Goal: Navigation & Orientation: Find specific page/section

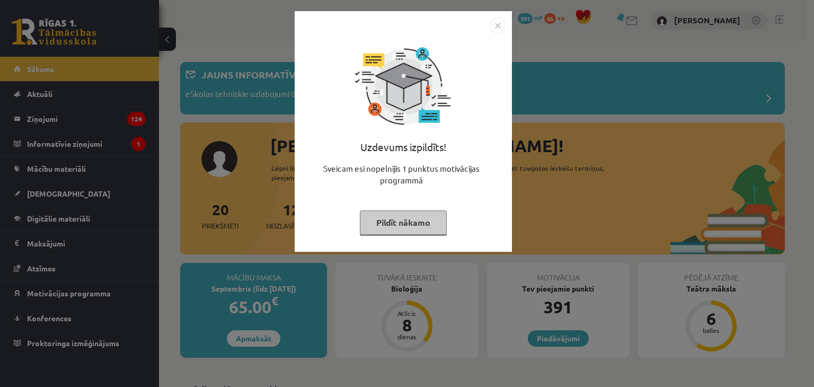
click at [502, 31] on img "Close" at bounding box center [498, 25] width 16 height 16
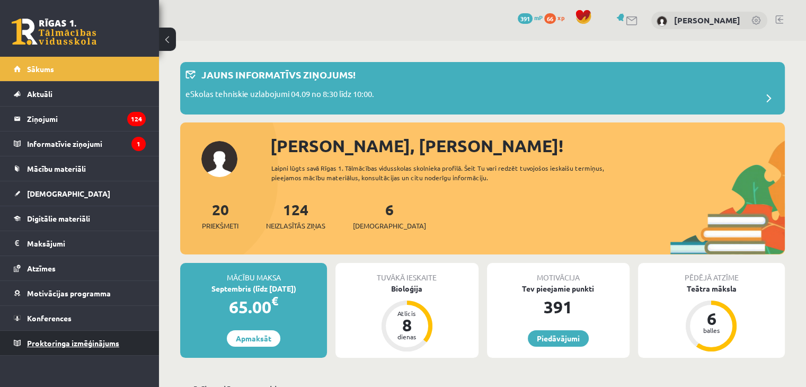
click at [102, 344] on span "Proktoringa izmēģinājums" at bounding box center [73, 343] width 92 height 10
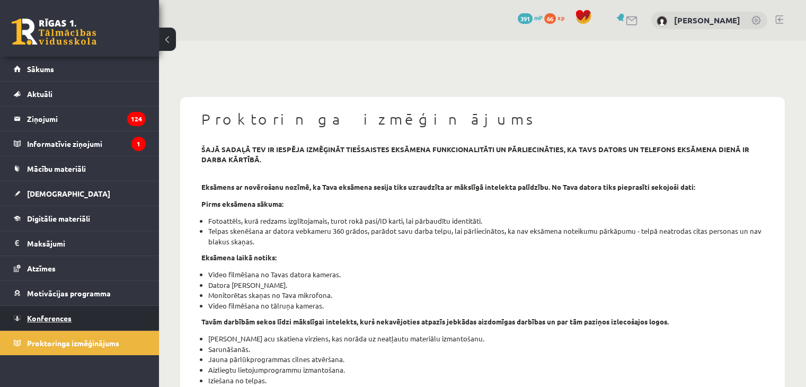
click at [98, 319] on link "Konferences" at bounding box center [80, 318] width 132 height 24
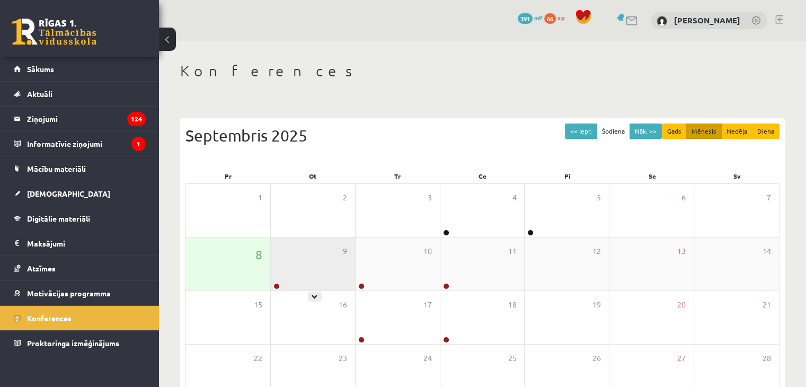
click at [278, 257] on div "9" at bounding box center [313, 263] width 84 height 53
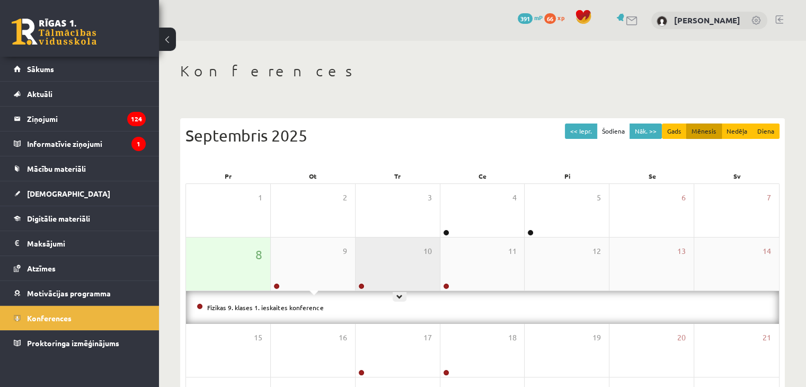
click at [394, 278] on div "10" at bounding box center [398, 263] width 84 height 53
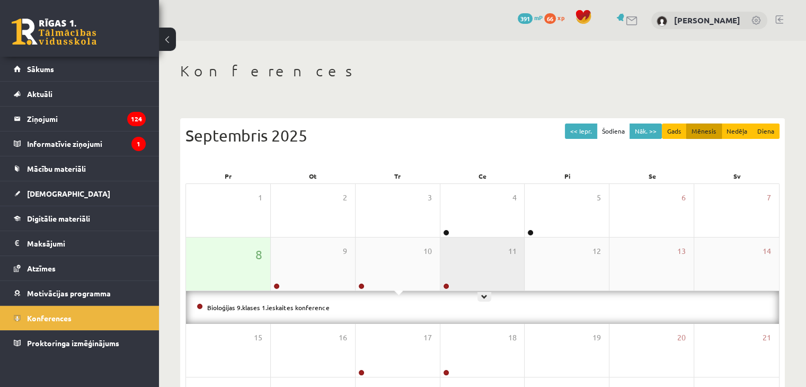
click at [500, 256] on div "11" at bounding box center [482, 263] width 84 height 53
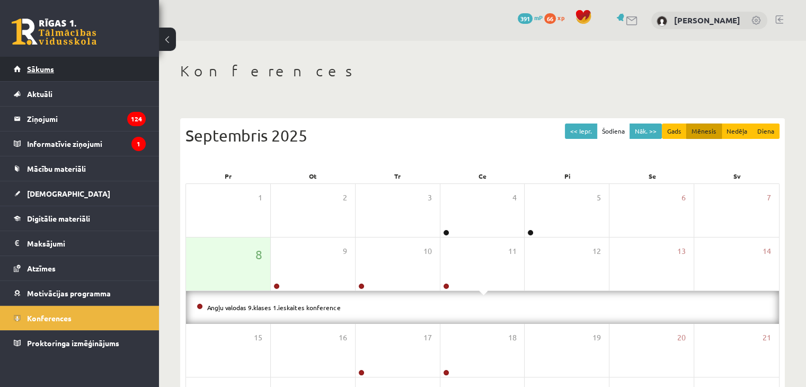
click at [80, 69] on link "Sākums" at bounding box center [80, 69] width 132 height 24
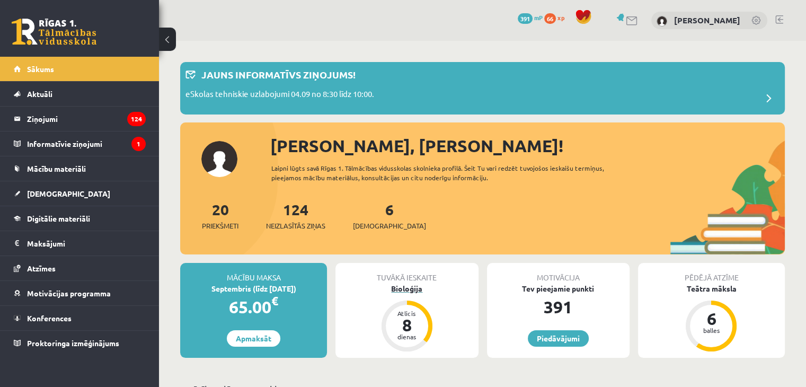
click at [417, 290] on div "Bioloģija" at bounding box center [406, 288] width 143 height 11
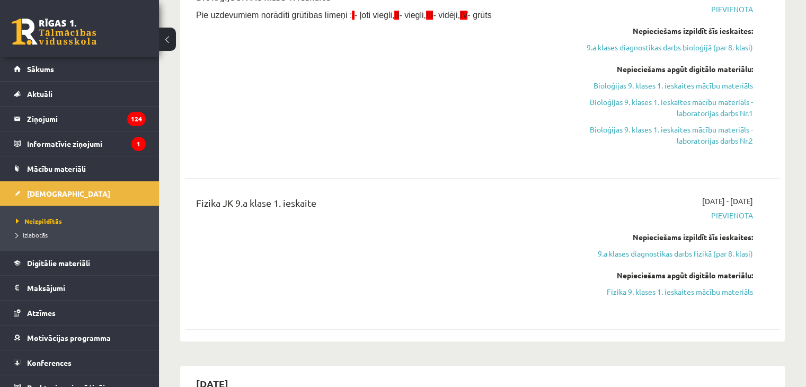
scroll to position [530, 0]
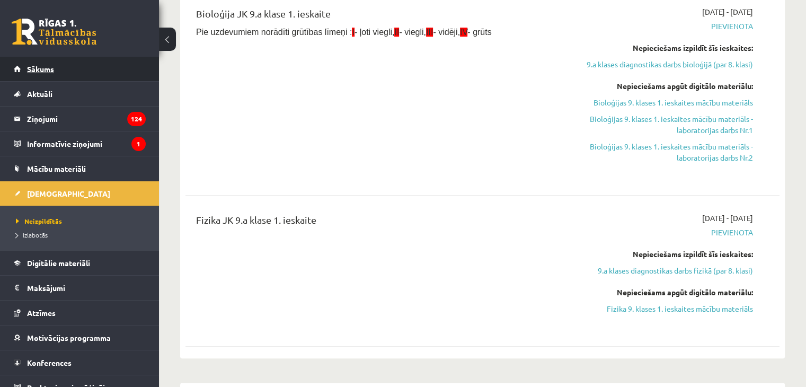
click at [38, 73] on span "Sākums" at bounding box center [40, 69] width 27 height 10
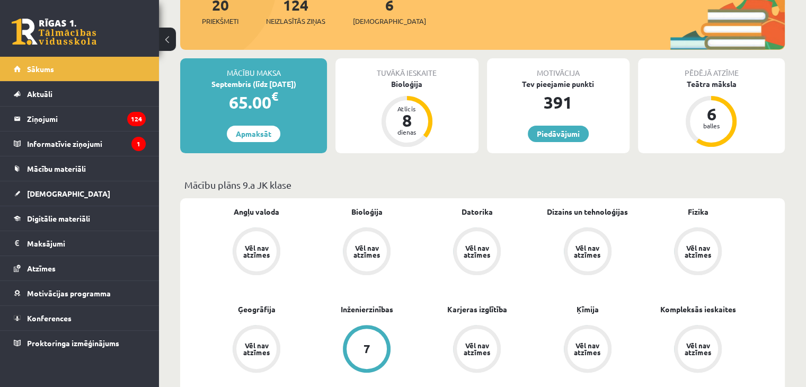
scroll to position [159, 0]
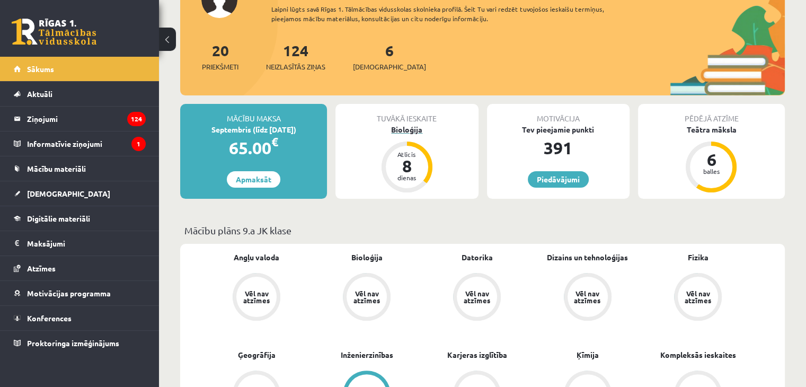
click at [409, 127] on div "Bioloģija" at bounding box center [406, 129] width 143 height 11
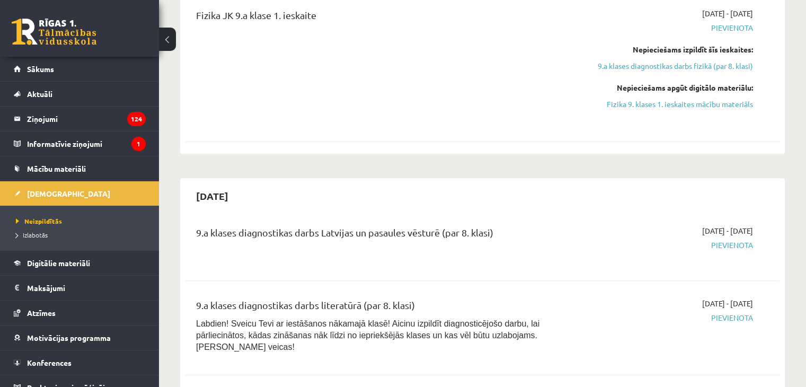
scroll to position [742, 0]
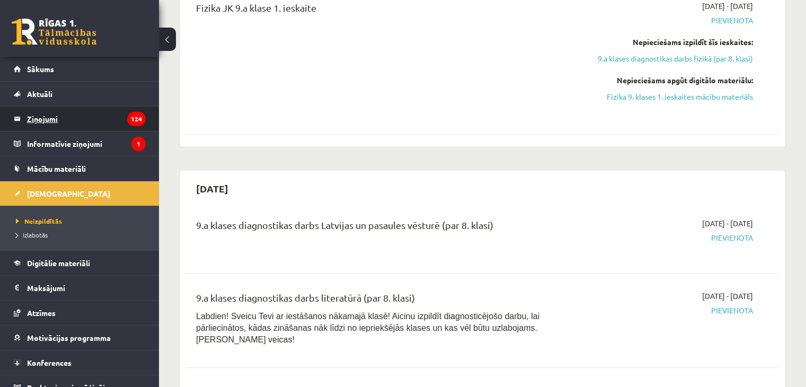
click at [75, 116] on legend "Ziņojumi 124" at bounding box center [86, 119] width 119 height 24
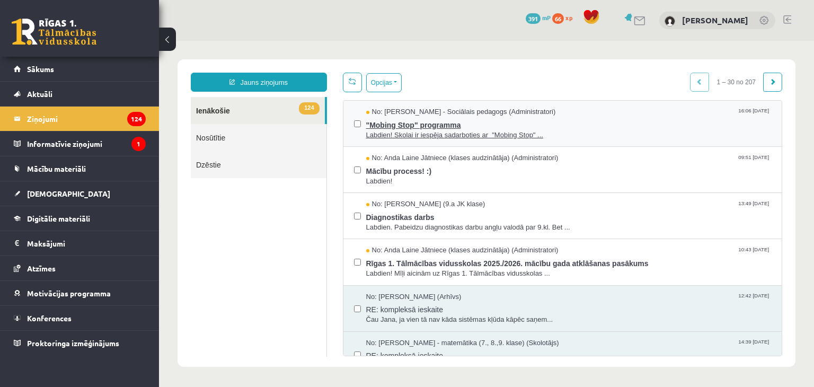
click at [426, 123] on span ""Mobing Stop" programma" at bounding box center [568, 123] width 405 height 13
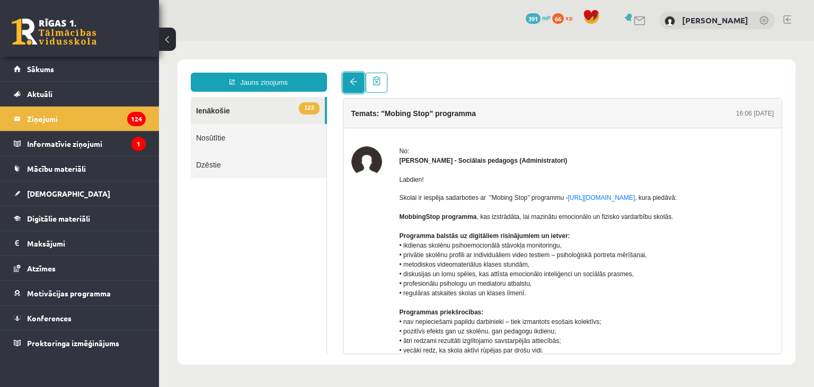
click at [349, 87] on link at bounding box center [353, 83] width 21 height 20
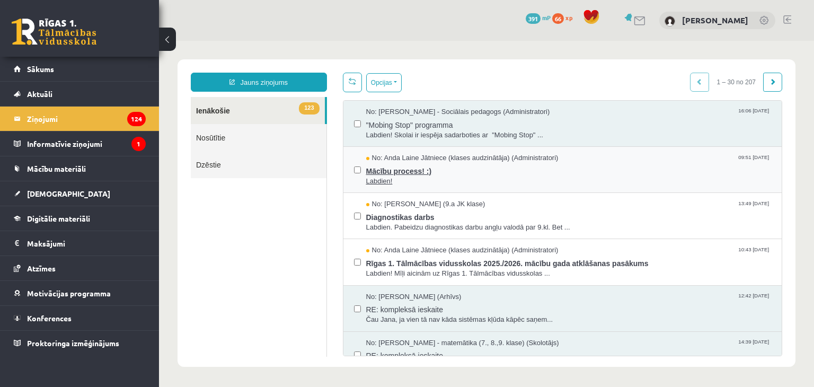
click at [413, 170] on span "Mācību process! :)" at bounding box center [568, 169] width 405 height 13
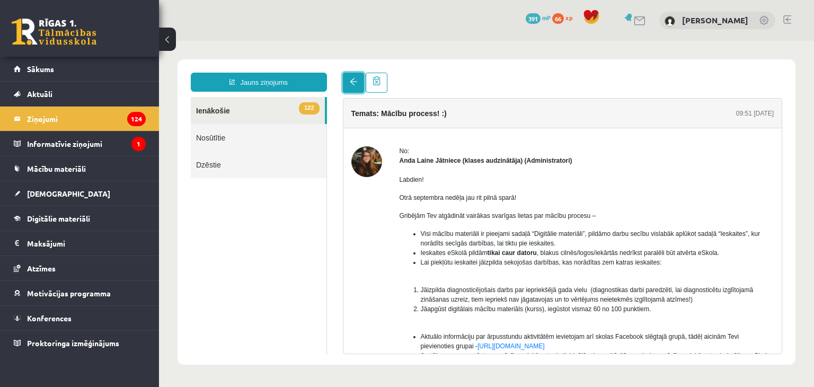
click at [354, 80] on span at bounding box center [353, 81] width 7 height 7
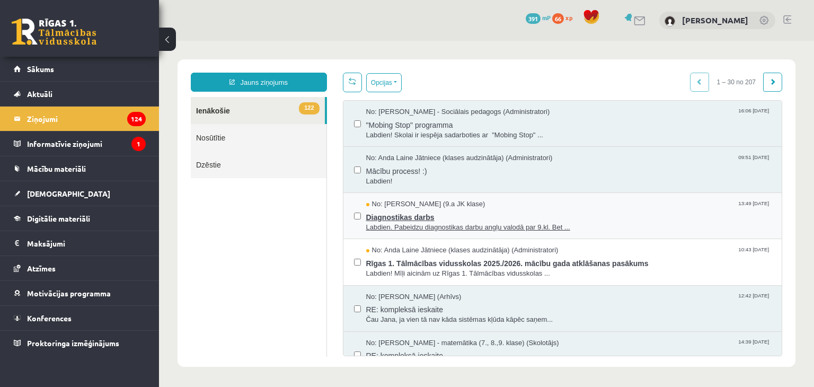
click at [422, 217] on span "Diagnostikas darbs" at bounding box center [568, 215] width 405 height 13
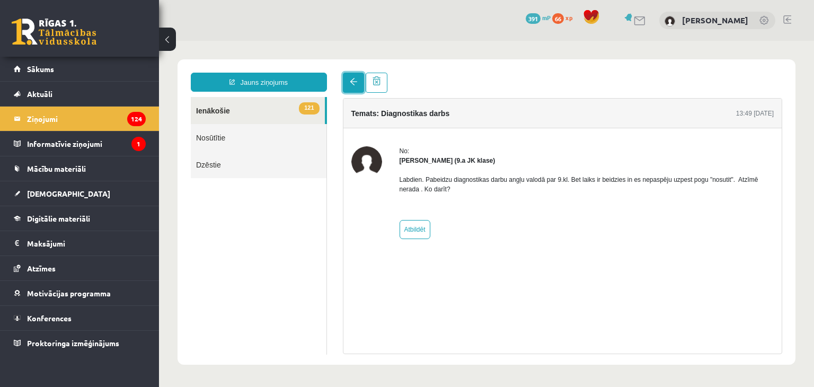
click at [354, 83] on span at bounding box center [353, 81] width 7 height 7
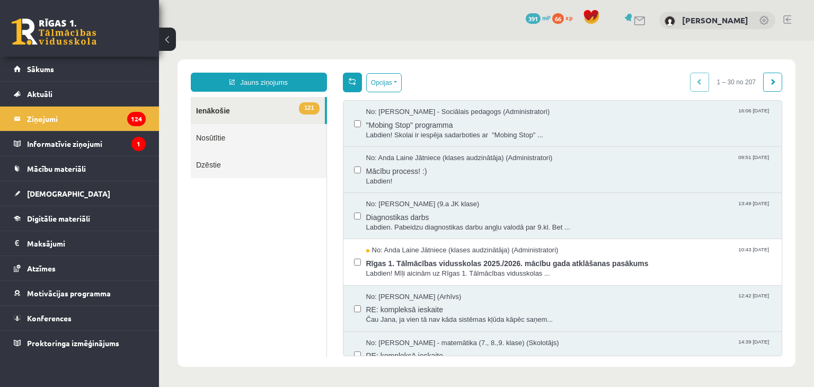
click at [356, 83] on link at bounding box center [352, 83] width 19 height 20
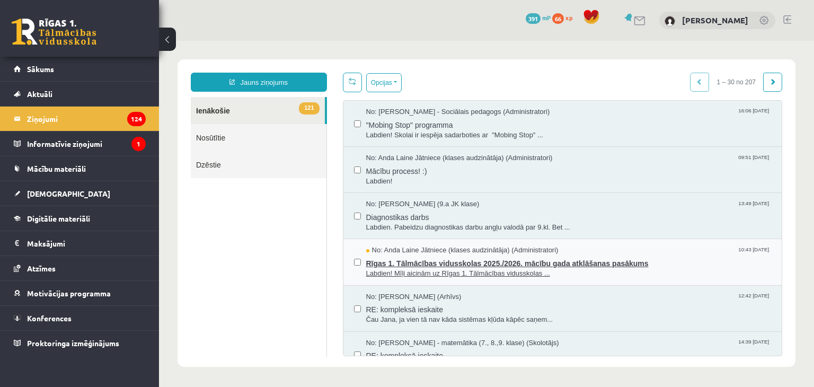
click at [404, 259] on span "Rīgas 1. Tālmācības vidusskolas 2025./2026. mācību gada atklāšanas pasākums" at bounding box center [568, 261] width 405 height 13
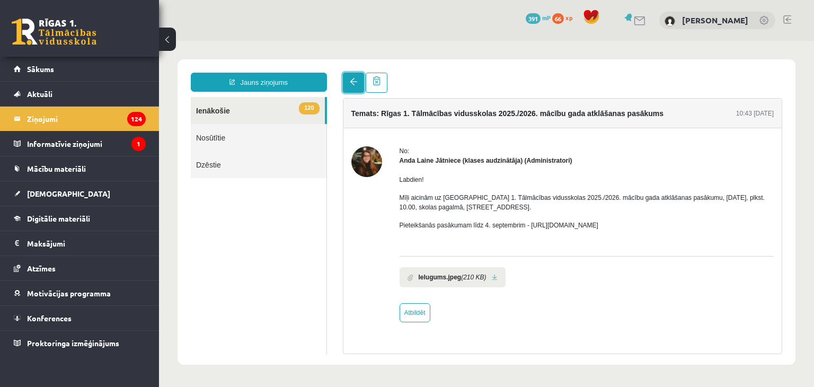
click at [350, 80] on span at bounding box center [353, 81] width 7 height 7
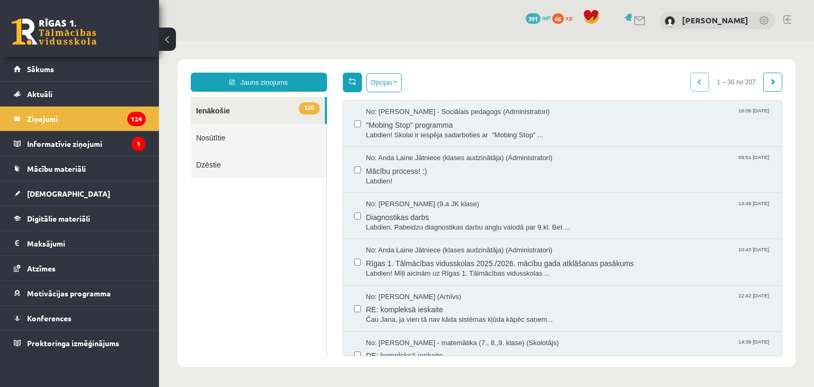
click at [352, 77] on span at bounding box center [352, 80] width 7 height 7
click at [81, 75] on link "Sākums" at bounding box center [80, 69] width 132 height 24
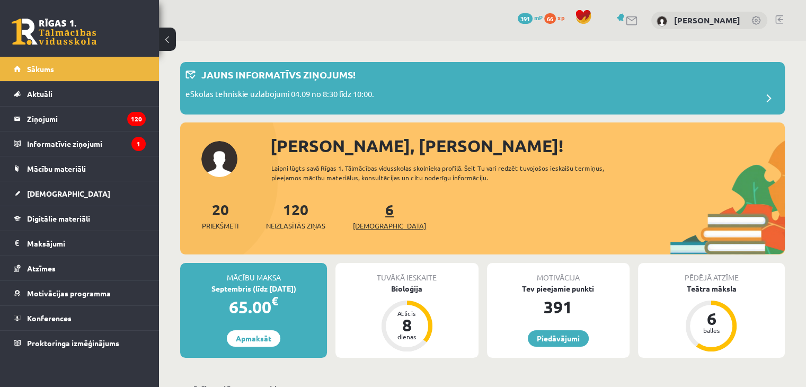
click at [373, 214] on link "6 Ieskaites" at bounding box center [389, 215] width 73 height 31
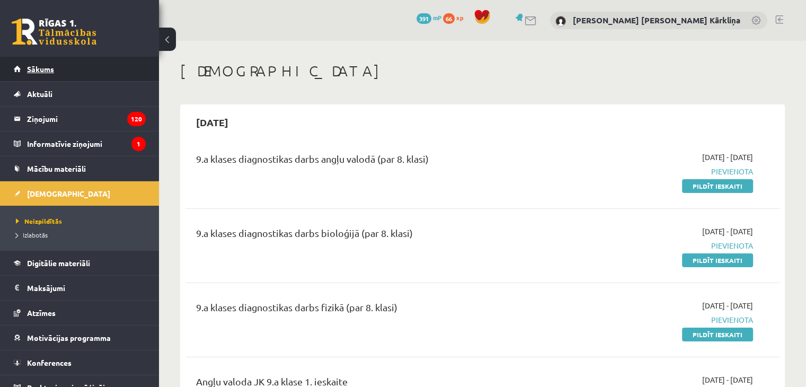
click at [54, 69] on link "Sākums" at bounding box center [80, 69] width 132 height 24
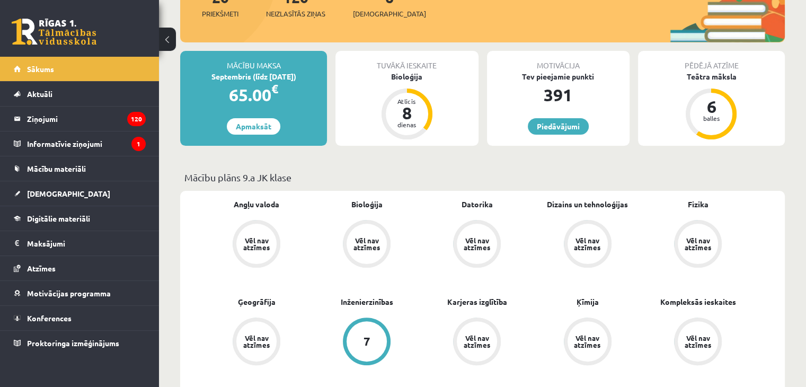
scroll to position [159, 0]
